Goal: Task Accomplishment & Management: Use online tool/utility

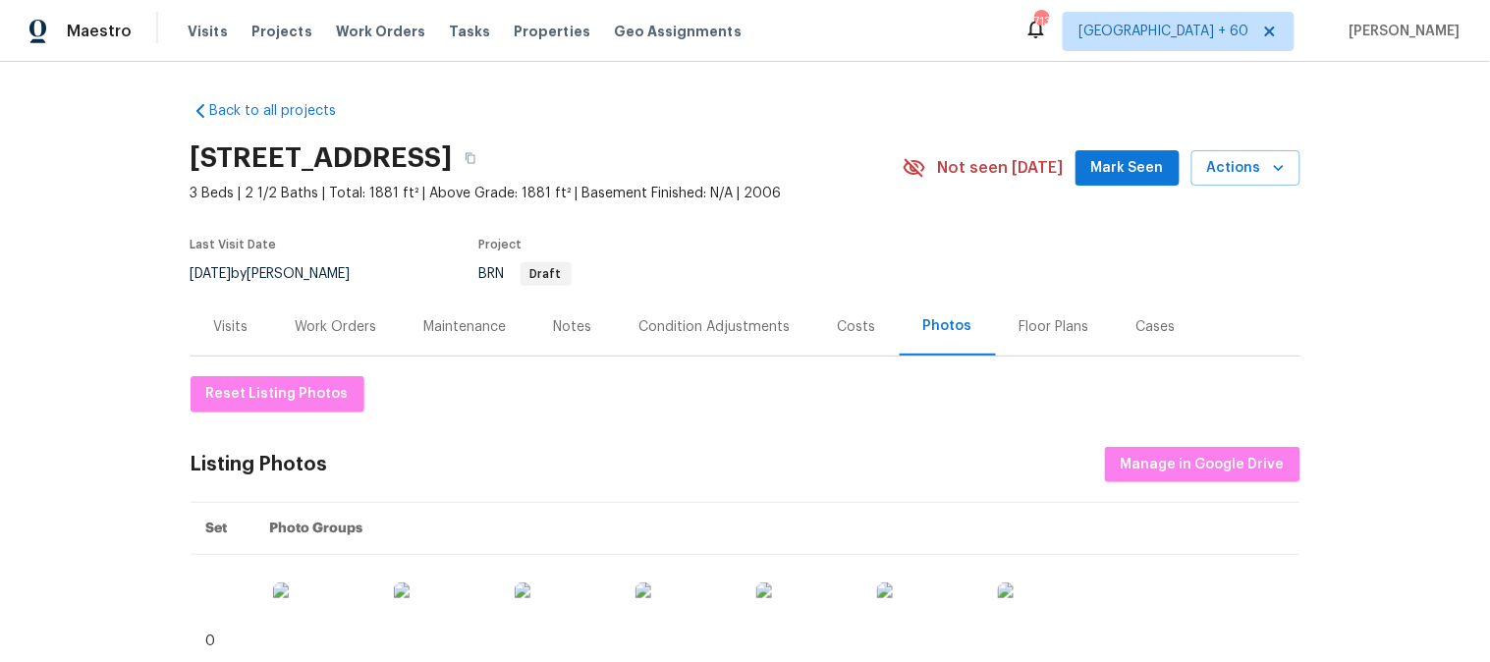
click at [203, 41] on div "Visits Projects Work Orders Tasks Properties Geo Assignments" at bounding box center [477, 31] width 578 height 39
click at [208, 32] on span "Visits" at bounding box center [208, 32] width 40 height 20
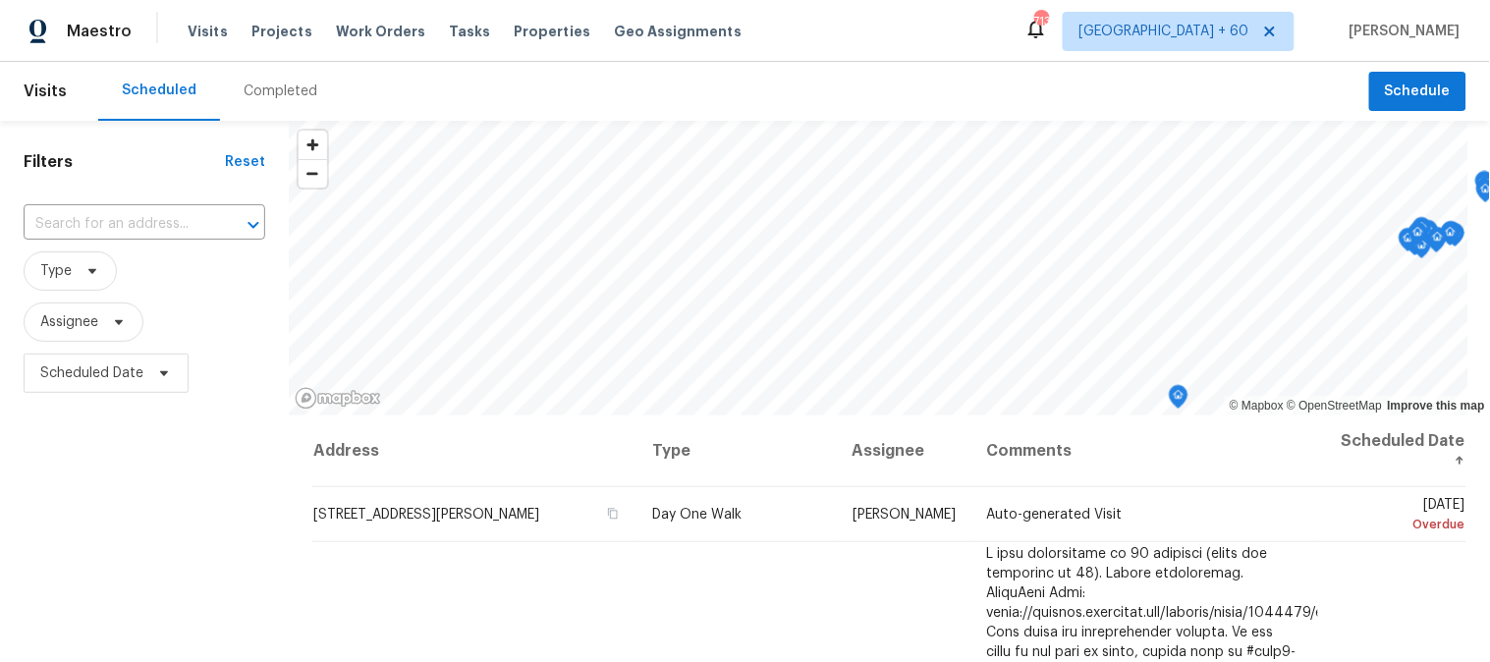
click at [273, 96] on div "Completed" at bounding box center [281, 92] width 74 height 20
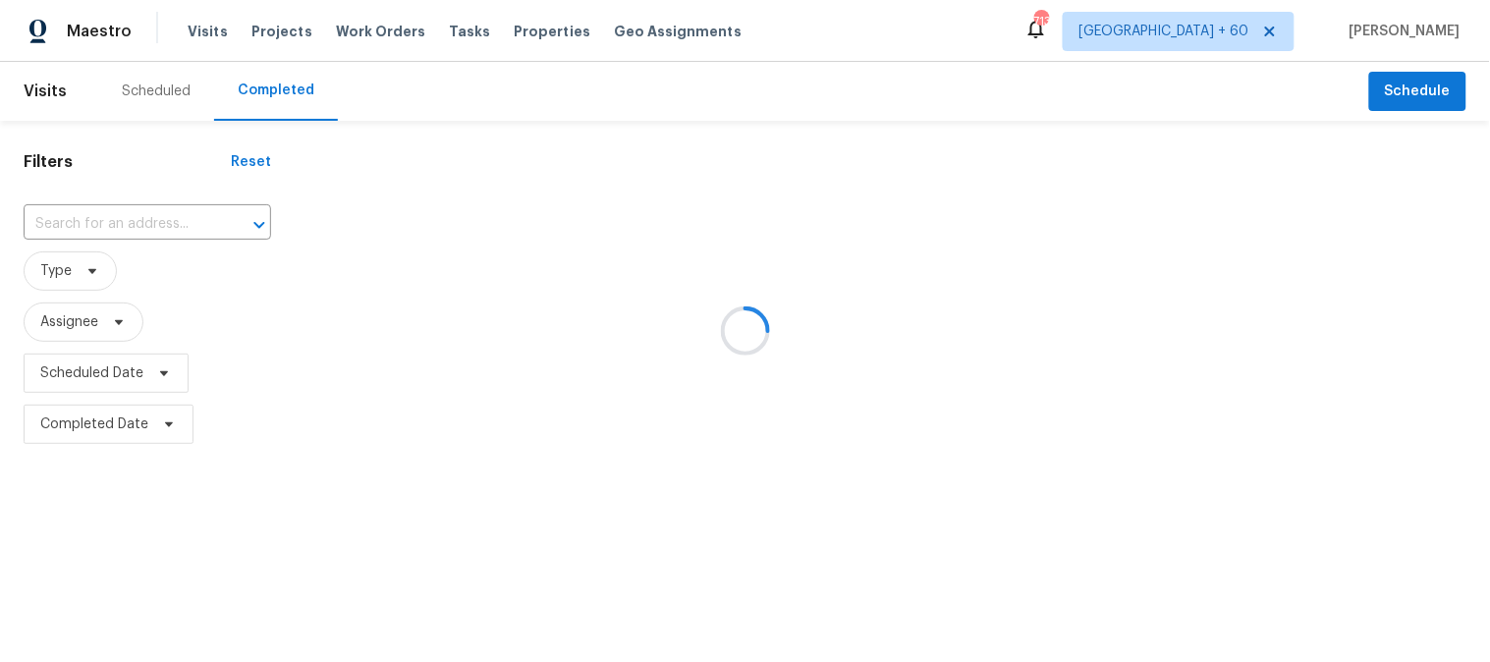
click at [83, 220] on div at bounding box center [745, 331] width 1490 height 662
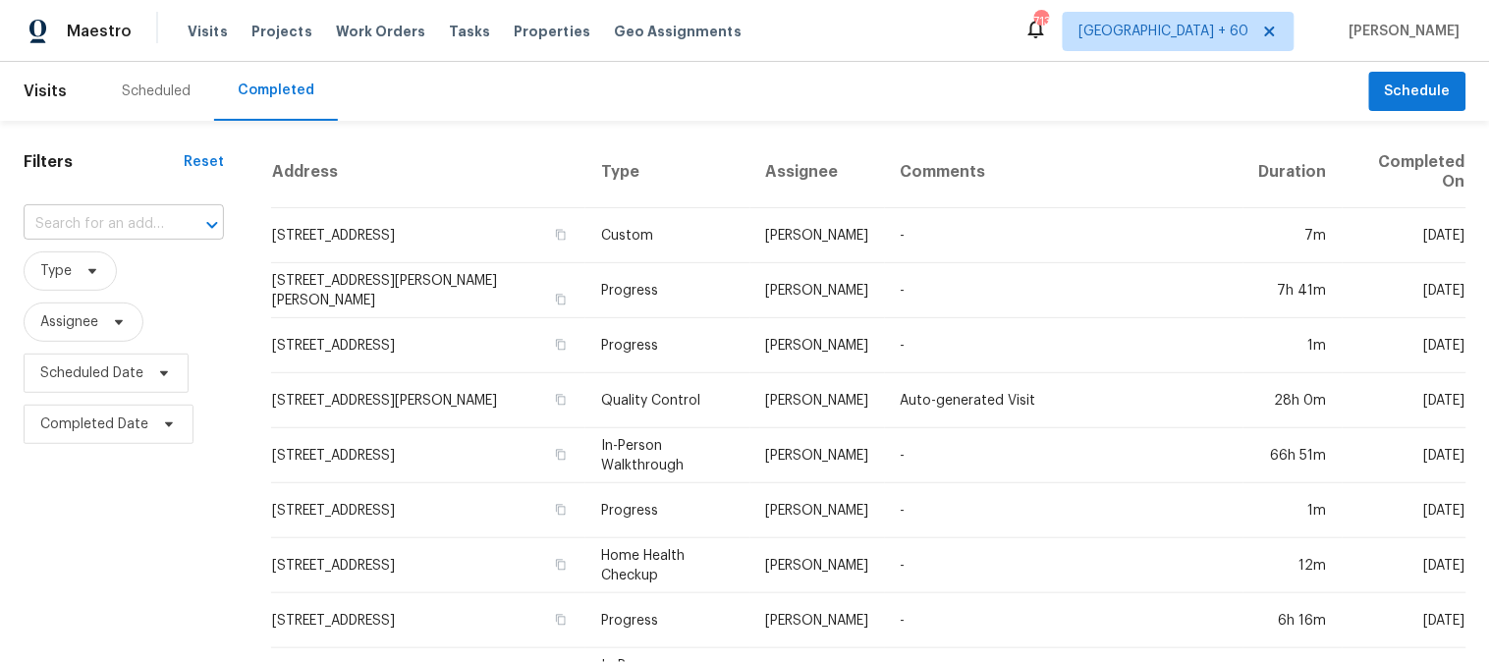
click at [83, 221] on input "text" at bounding box center [96, 224] width 145 height 30
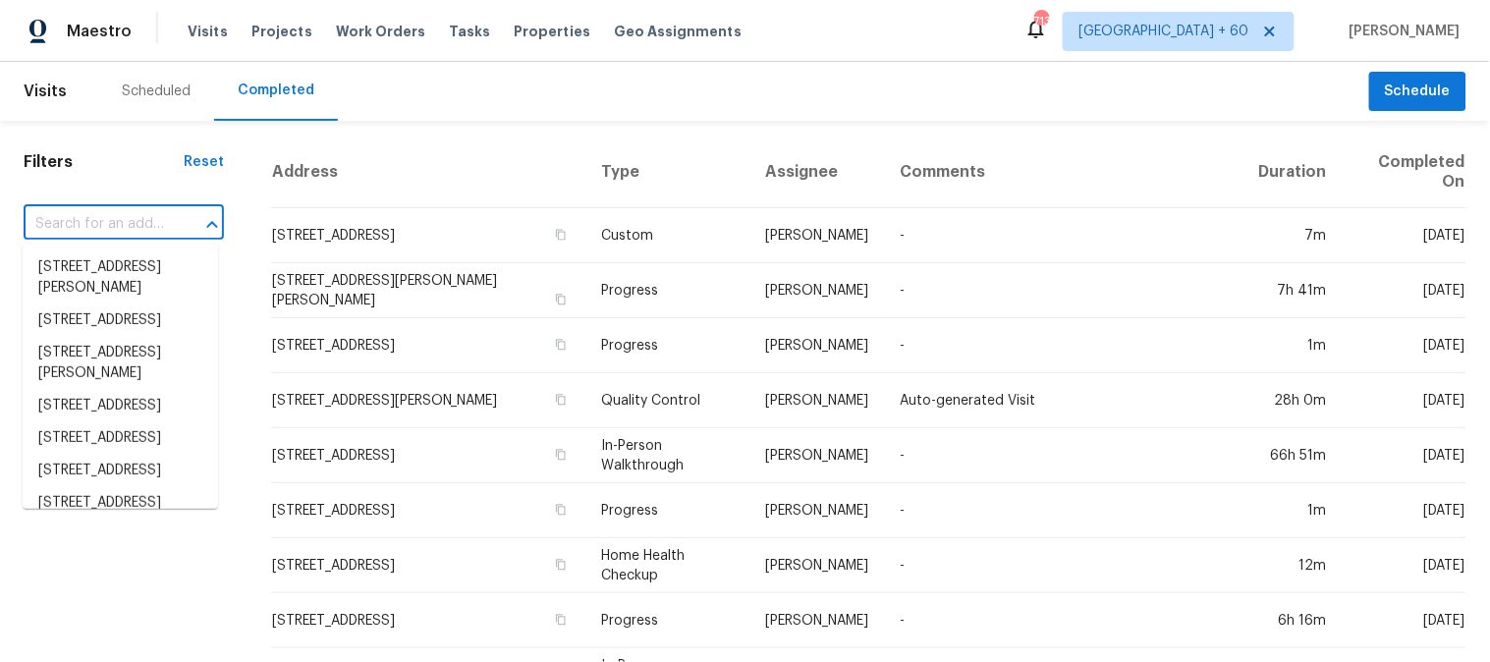
paste input "[STREET_ADDRESS]"
type input "[STREET_ADDRESS]"
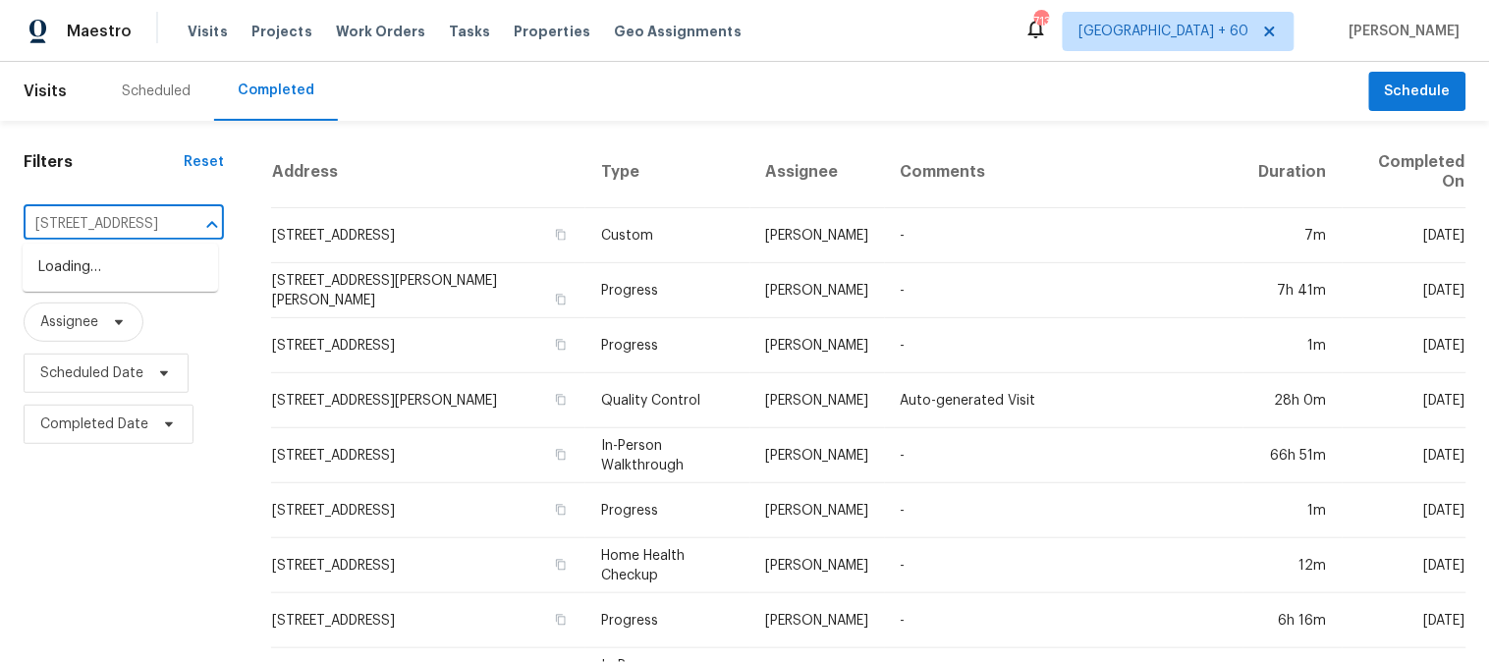
scroll to position [0, 164]
click at [76, 272] on li "[STREET_ADDRESS]" at bounding box center [120, 267] width 195 height 32
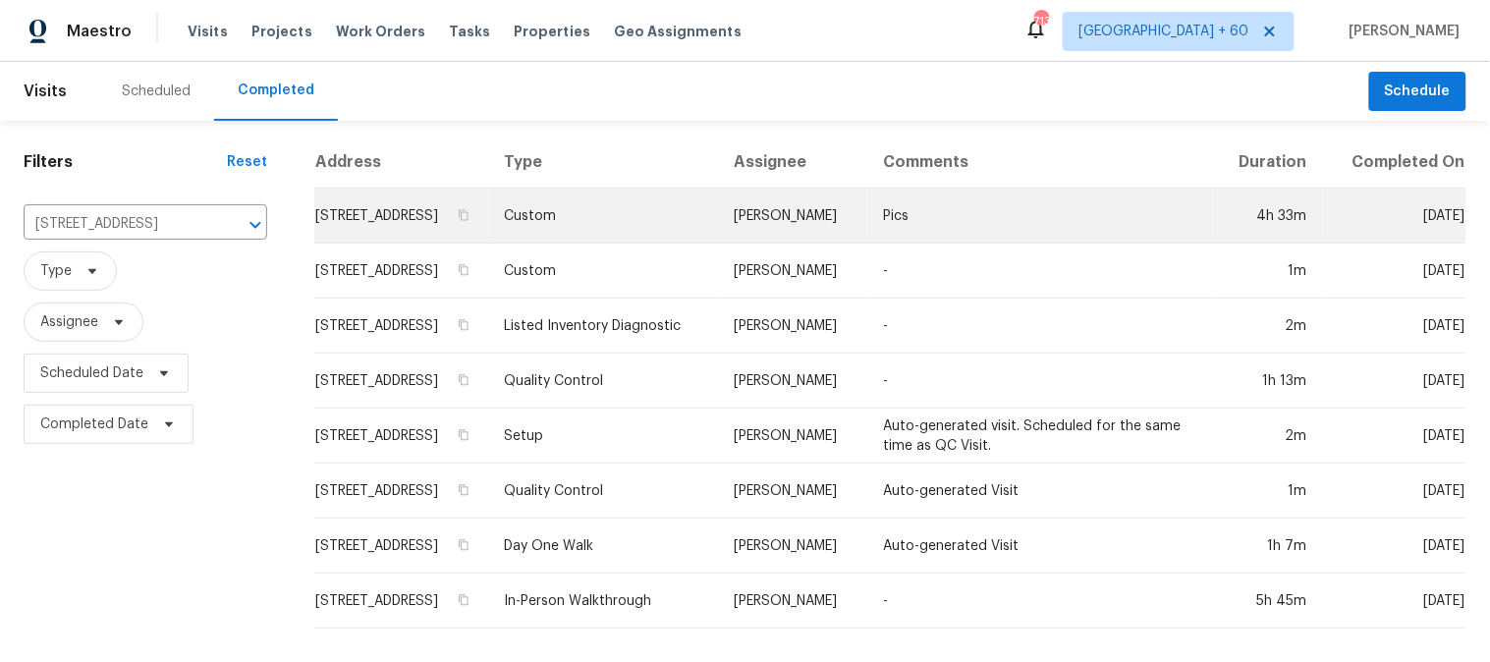
click at [596, 243] on td "Custom" at bounding box center [603, 216] width 231 height 55
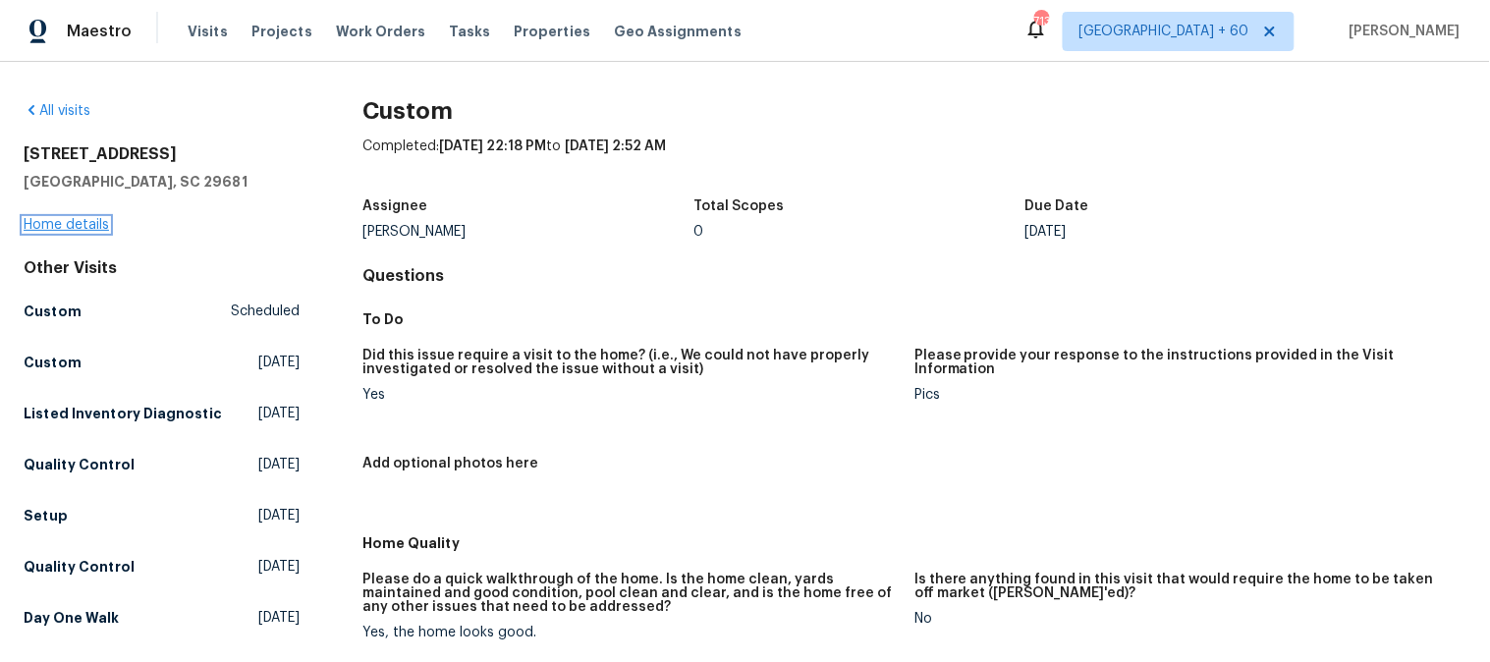
click at [71, 221] on link "Home details" at bounding box center [66, 225] width 85 height 14
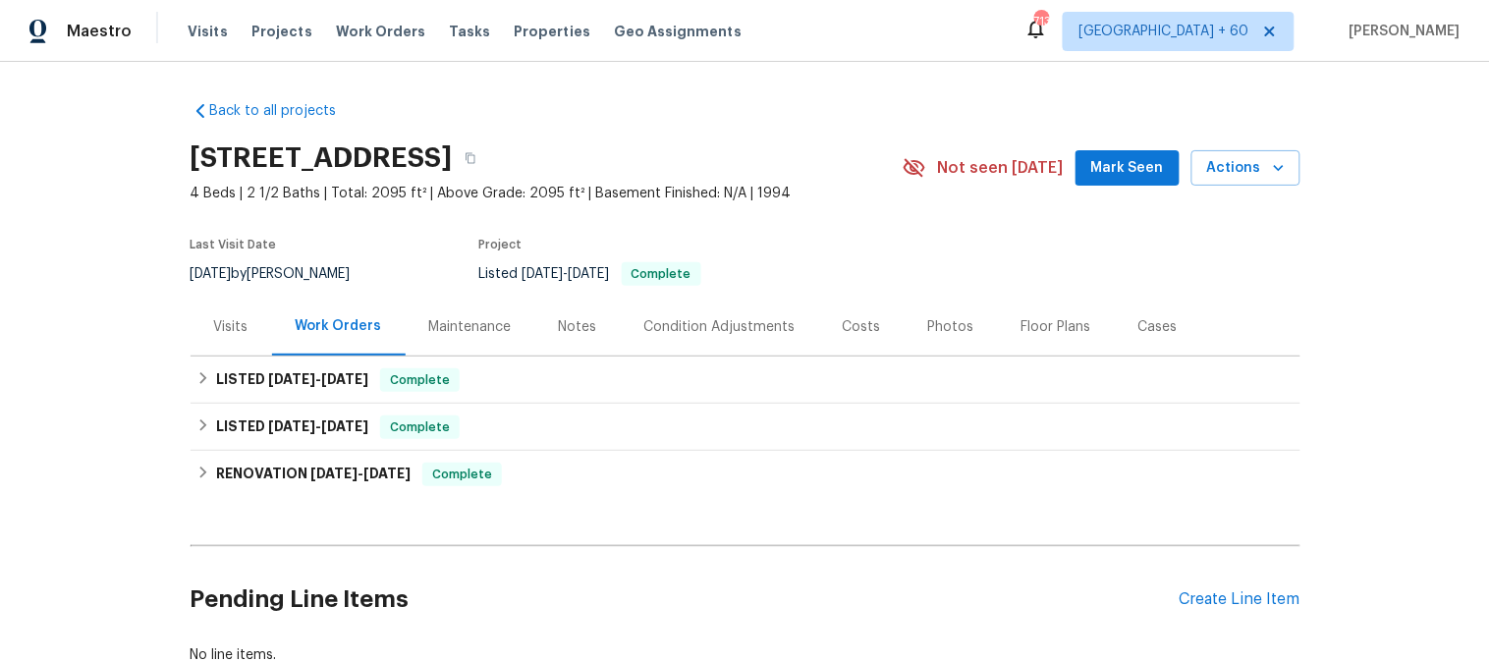
click at [928, 321] on div "Photos" at bounding box center [951, 327] width 46 height 20
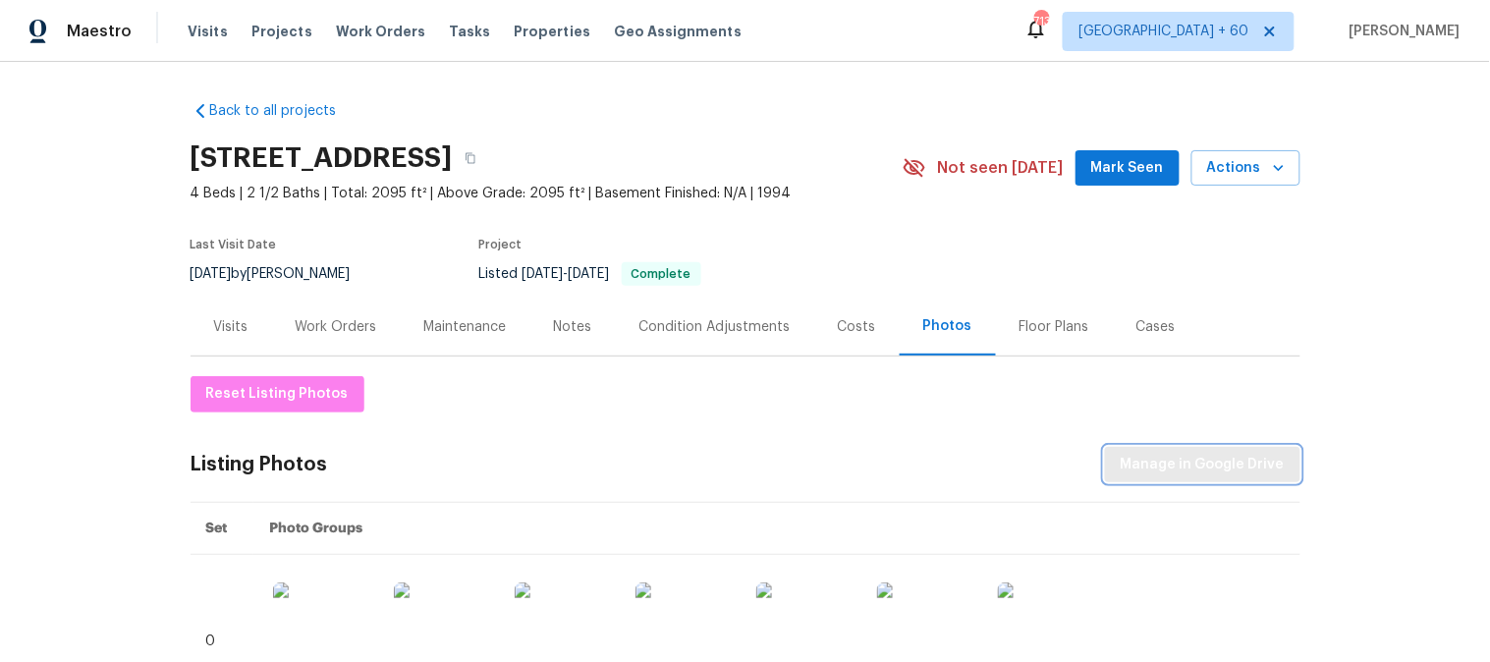
click at [1248, 450] on button "Manage in Google Drive" at bounding box center [1202, 465] width 195 height 36
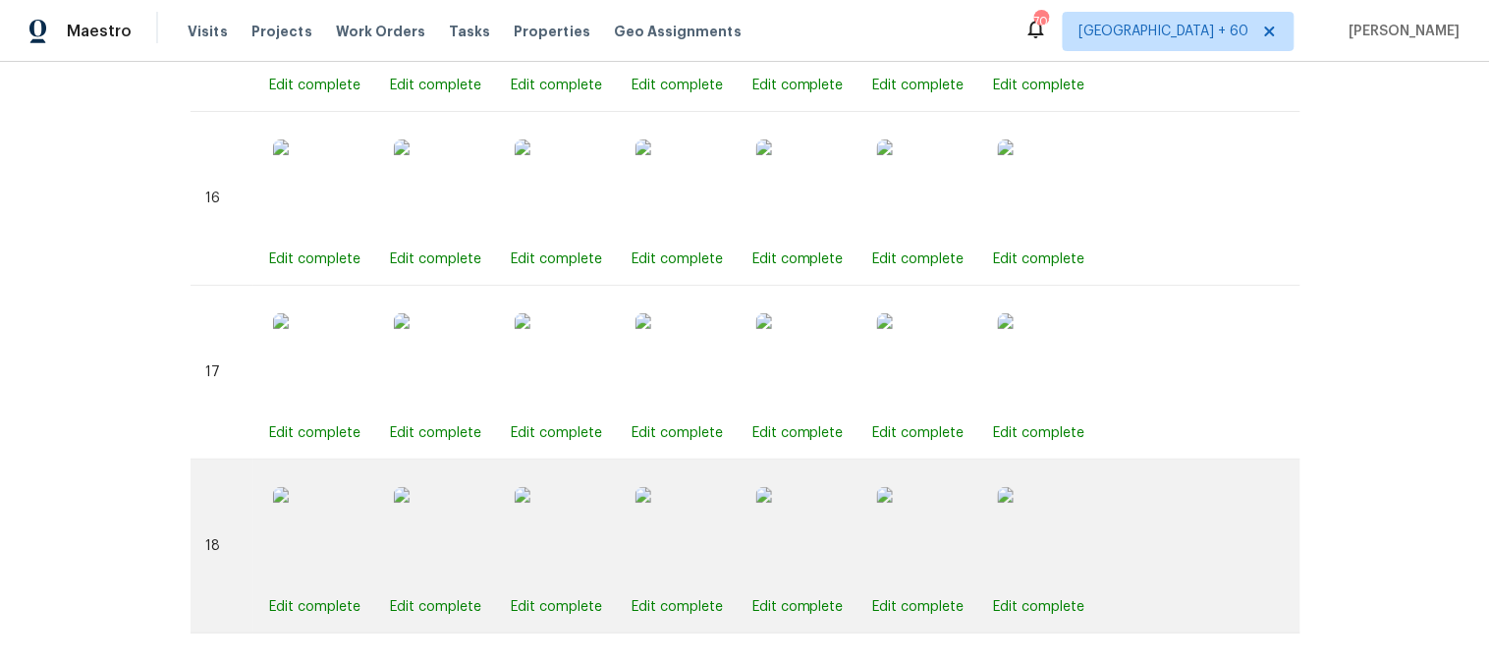
scroll to position [3332, 0]
